Goal: Check status: Check status

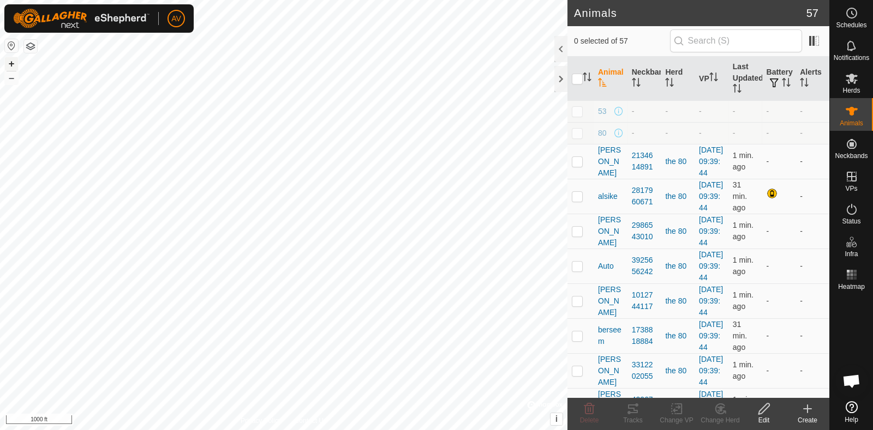
click at [10, 61] on button "+" at bounding box center [11, 63] width 13 height 13
click at [11, 58] on button "+" at bounding box center [11, 63] width 13 height 13
checkbox input "true"
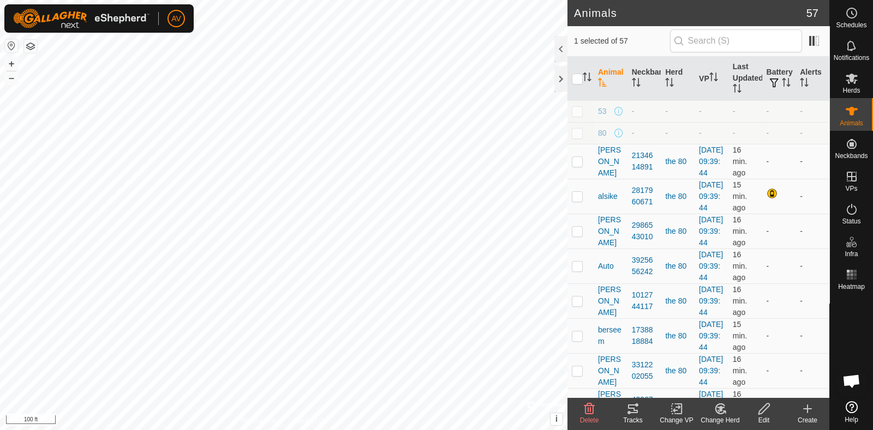
click at [628, 410] on icon at bounding box center [632, 409] width 13 height 13
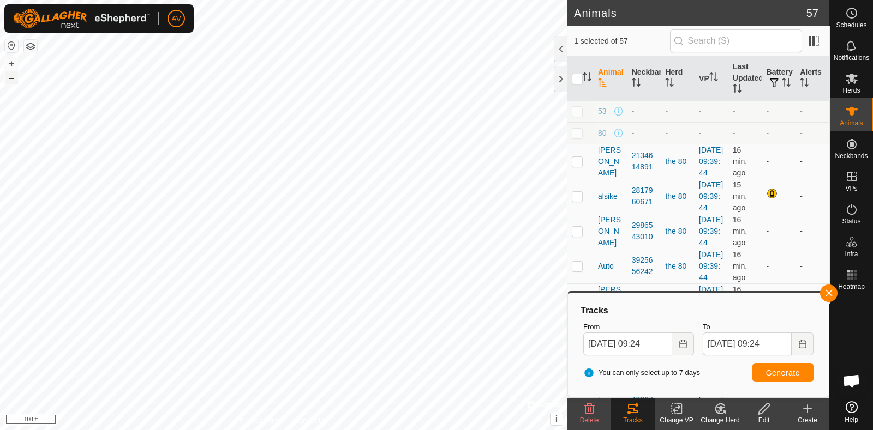
click at [14, 81] on button "–" at bounding box center [11, 77] width 13 height 13
click at [11, 64] on button "+" at bounding box center [11, 63] width 13 height 13
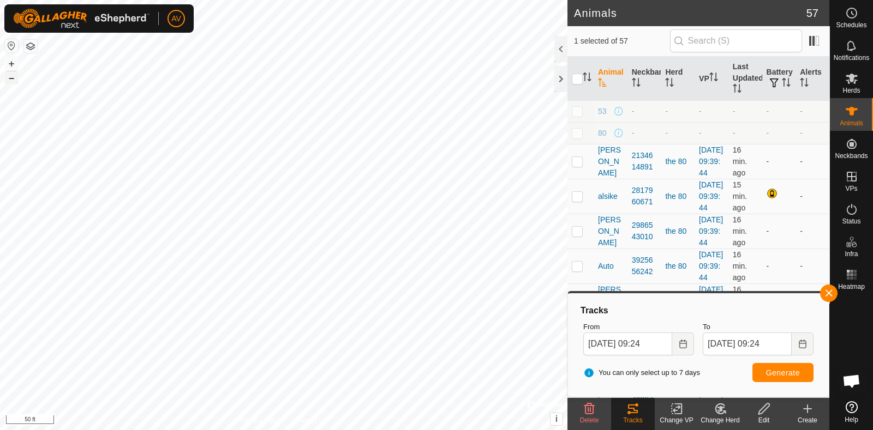
click at [11, 75] on button "–" at bounding box center [11, 77] width 13 height 13
click at [681, 348] on button "Choose Date" at bounding box center [683, 344] width 22 height 23
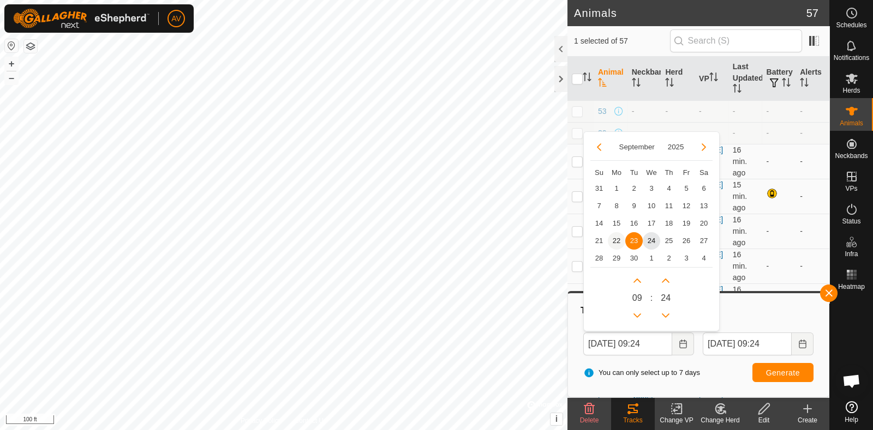
click at [612, 237] on span "22" at bounding box center [616, 240] width 17 height 17
type input "[DATE] 09:24"
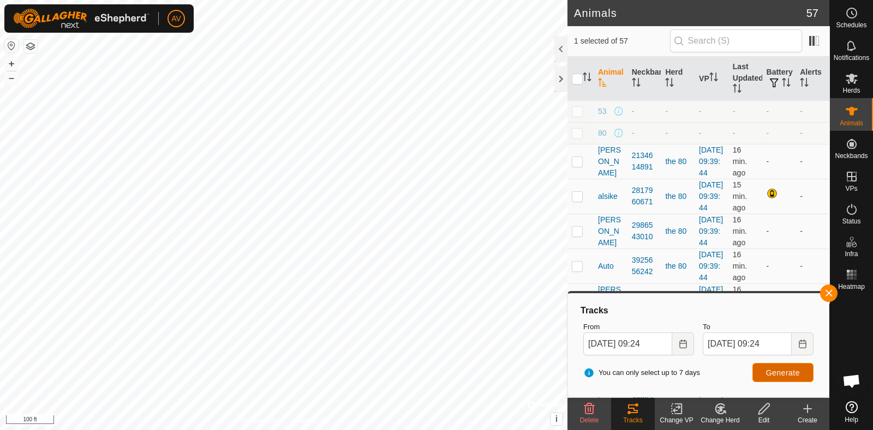
click at [768, 377] on button "Generate" at bounding box center [782, 372] width 61 height 19
checkbox input "true"
checkbox input "false"
click at [790, 372] on span "Generate" at bounding box center [783, 373] width 34 height 9
click at [333, 0] on html "AV Schedules Notifications Herds Animals Neckbands VPs Status Infra Heatmap Hel…" at bounding box center [436, 215] width 873 height 430
